Goal: Communication & Community: Ask a question

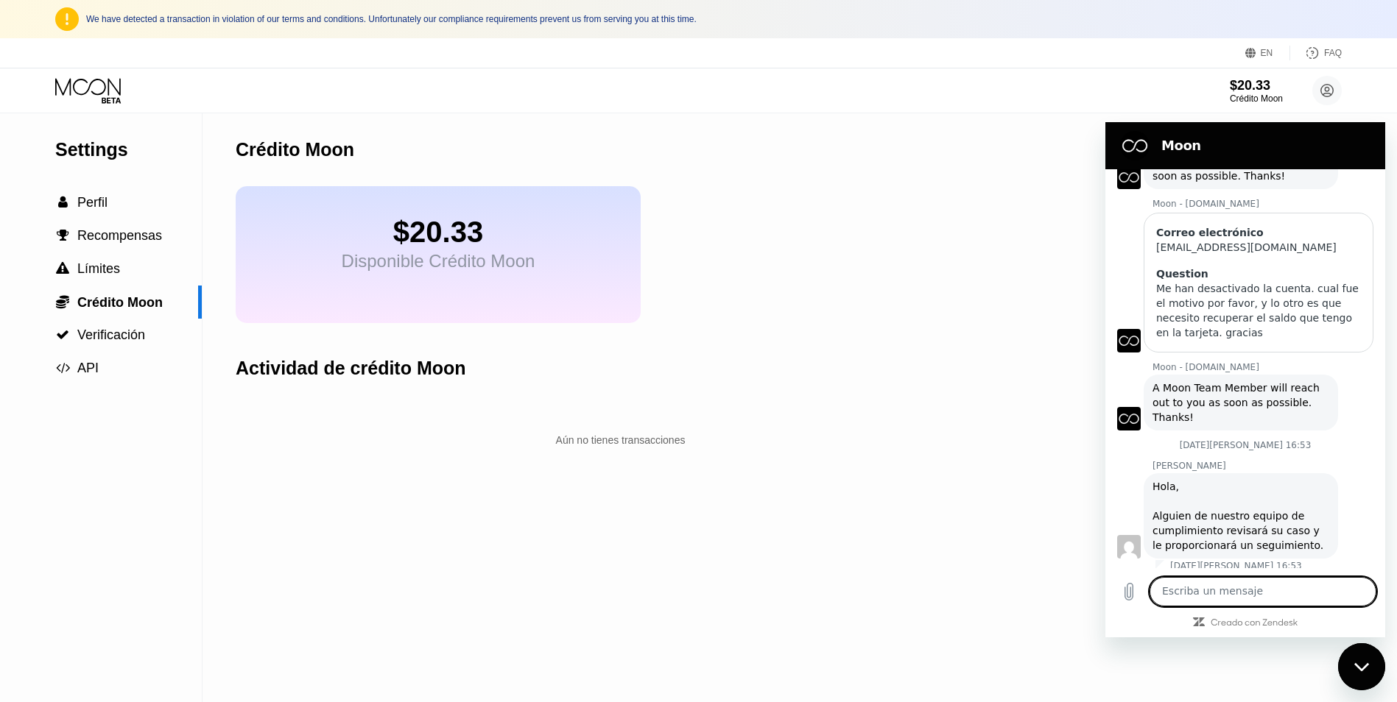
scroll to position [116, 0]
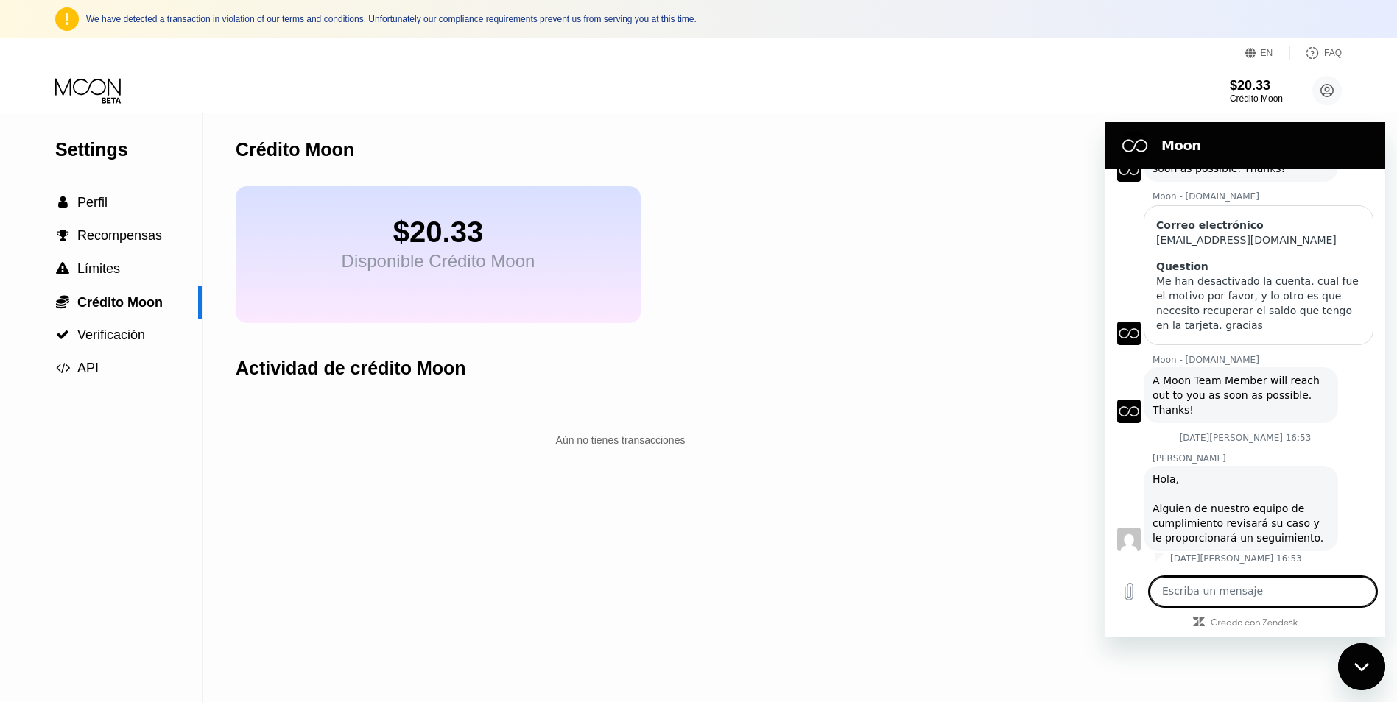
click at [1257, 597] on textarea at bounding box center [1262, 591] width 227 height 29
type textarea "Buenas tardes, alguna respuesta al respecto por favor"
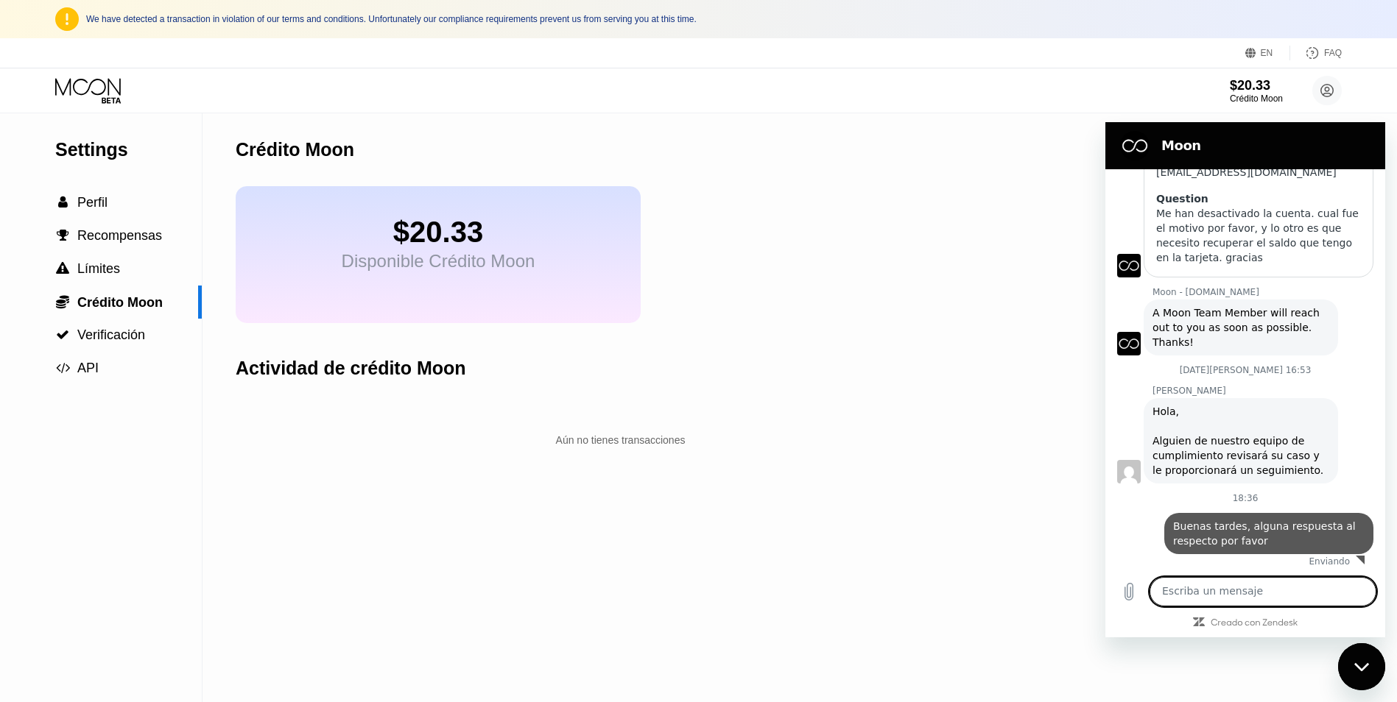
scroll to position [186, 0]
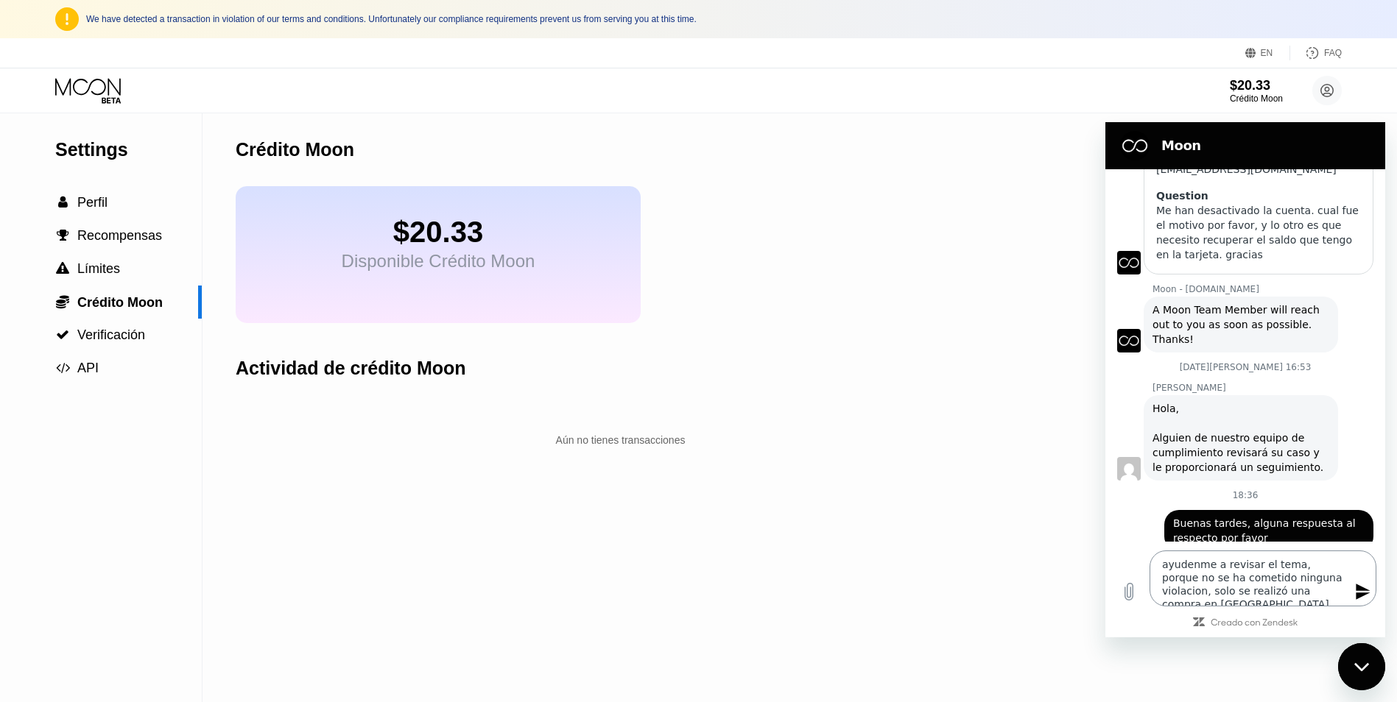
type textarea "ayudenme a revisar el tema, porque no se ha cometido ninguna violación, solo se…"
click at [1308, 595] on textarea "ayudenme a revisar el tema, porque no se ha cometido ninguna violación, solo se…" at bounding box center [1262, 579] width 227 height 56
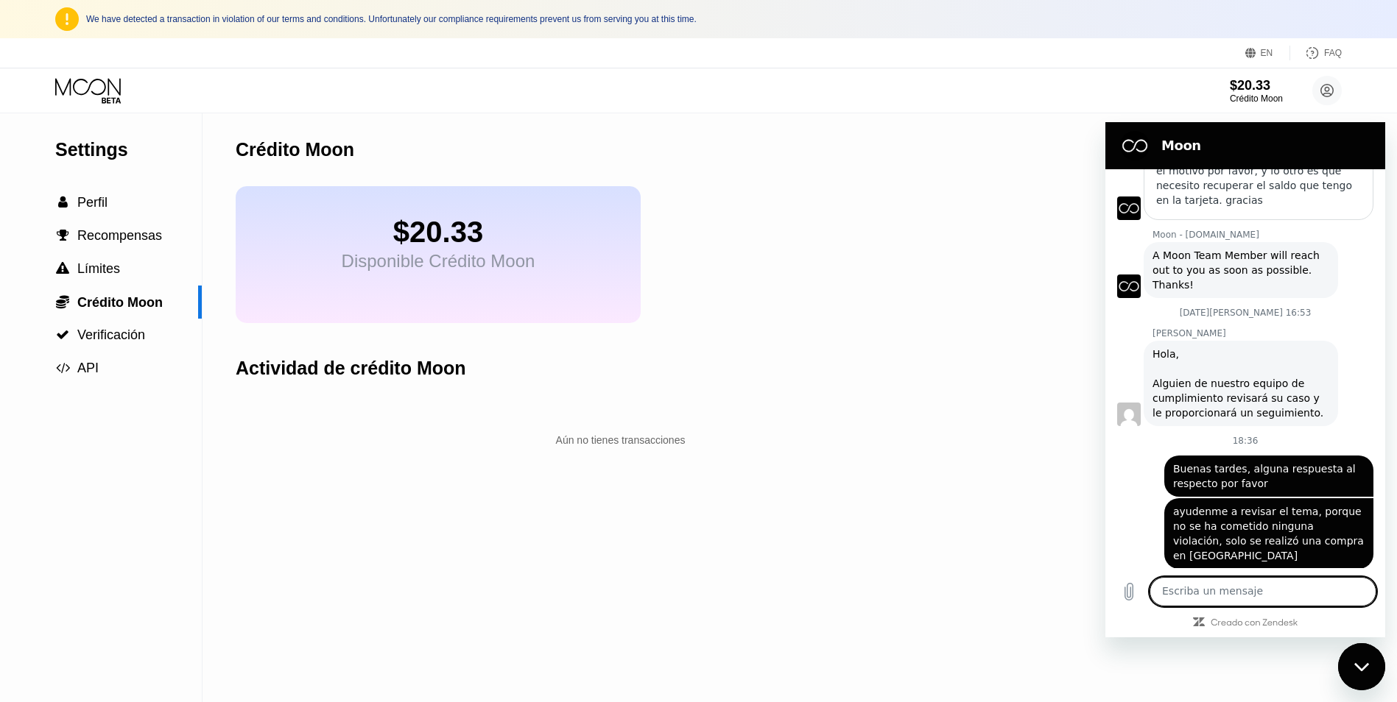
scroll to position [244, 0]
